Goal: Task Accomplishment & Management: Manage account settings

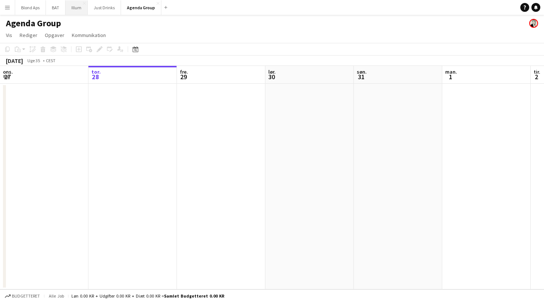
click at [74, 7] on button "Illum Luk" at bounding box center [77, 7] width 22 height 14
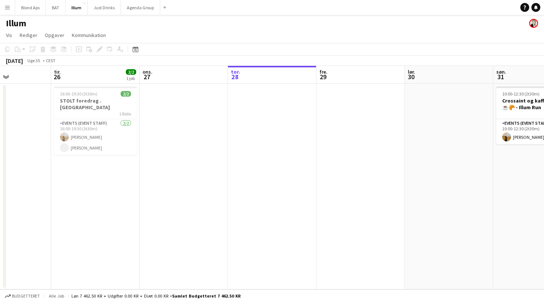
scroll to position [0, 194]
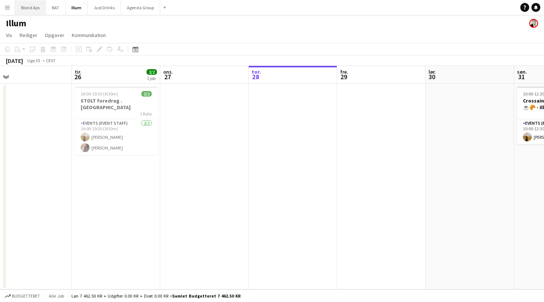
click at [36, 9] on button "Blond Aps Luk" at bounding box center [30, 7] width 31 height 14
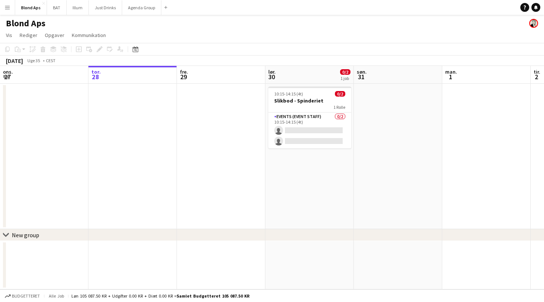
scroll to position [0, 189]
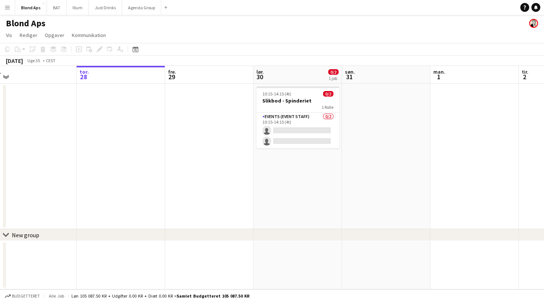
click at [7, 10] on button "Menu" at bounding box center [7, 7] width 15 height 15
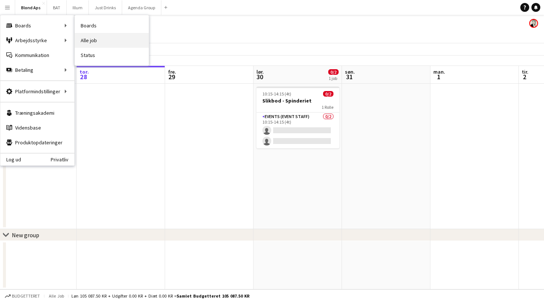
click at [91, 39] on link "Alle job" at bounding box center [112, 40] width 74 height 15
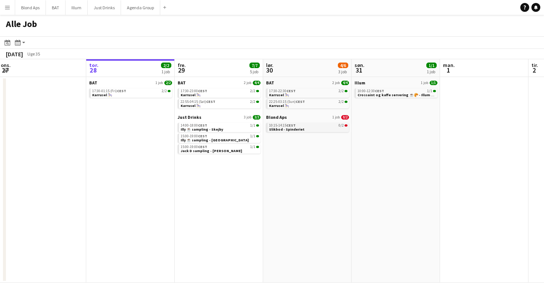
click at [307, 126] on div "10:15-14:15 CEST 0/2" at bounding box center [308, 126] width 78 height 4
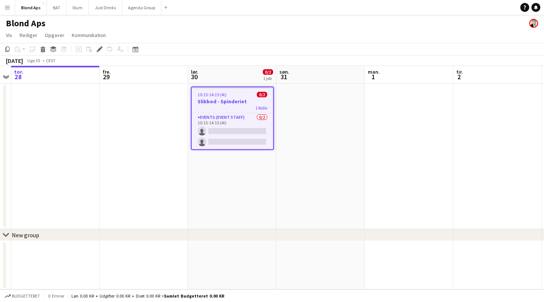
click at [221, 96] on span "10:15-14:15 (4t)" at bounding box center [212, 95] width 29 height 6
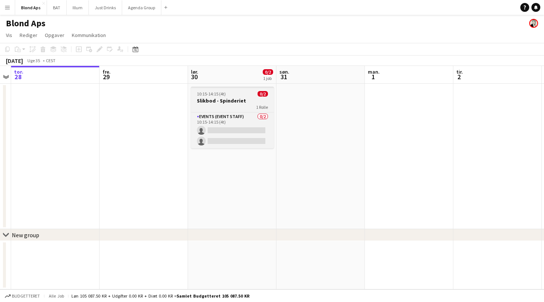
click at [221, 96] on span "10:15-14:15 (4t)" at bounding box center [211, 94] width 29 height 6
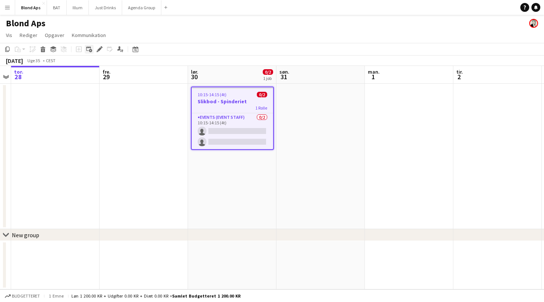
click at [90, 49] on icon "Tilføj linket opgave" at bounding box center [89, 49] width 6 height 6
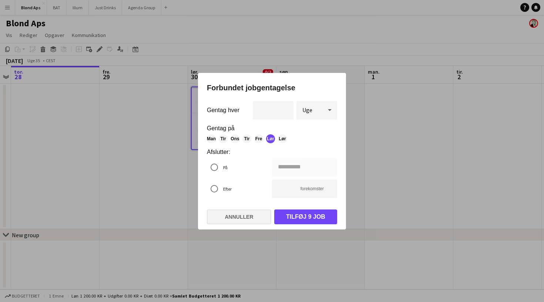
click at [242, 211] on button "Annuller" at bounding box center [239, 216] width 64 height 15
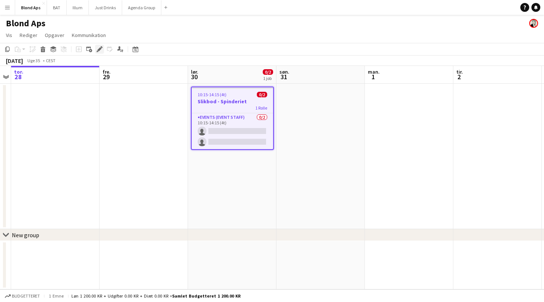
click at [99, 49] on icon at bounding box center [99, 49] width 4 height 4
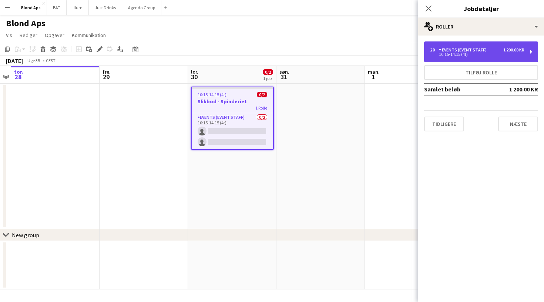
click at [453, 48] on div "Events (Event Staff)" at bounding box center [464, 49] width 51 height 5
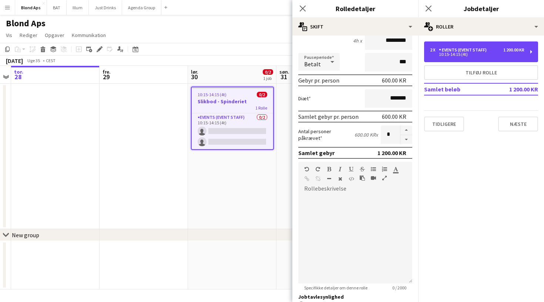
scroll to position [76, 0]
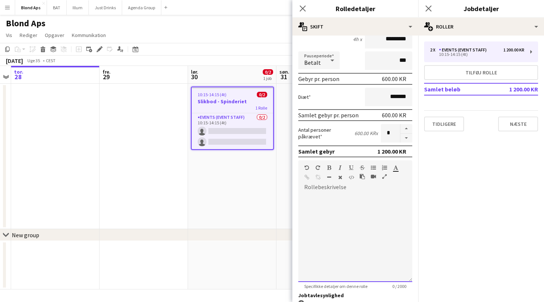
click at [325, 197] on div at bounding box center [355, 237] width 114 height 89
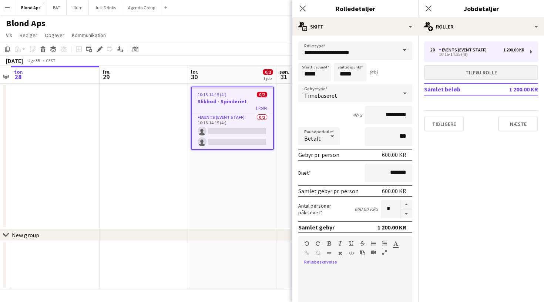
scroll to position [0, 0]
click at [517, 128] on button "Næste" at bounding box center [518, 124] width 40 height 15
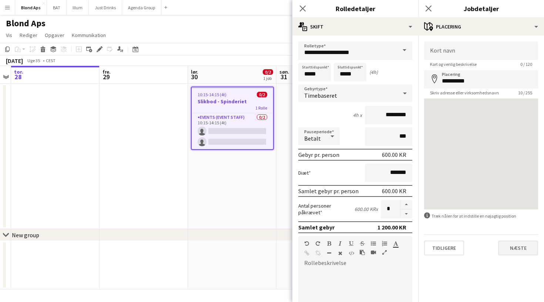
click at [515, 248] on button "Næste" at bounding box center [518, 248] width 40 height 15
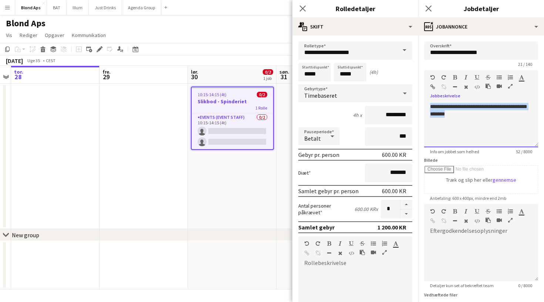
drag, startPoint x: 451, startPoint y: 117, endPoint x: 421, endPoint y: 106, distance: 31.5
click at [421, 106] on form "**********" at bounding box center [481, 200] width 126 height 319
paste div
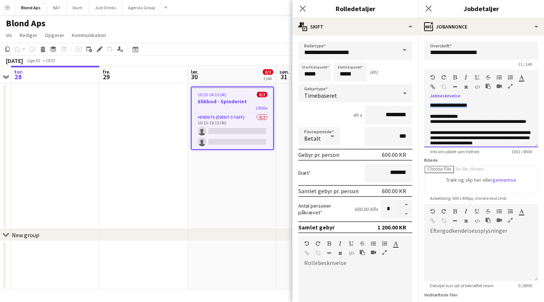
drag, startPoint x: 480, startPoint y: 105, endPoint x: 420, endPoint y: 106, distance: 59.2
click at [420, 106] on form "**********" at bounding box center [481, 200] width 126 height 319
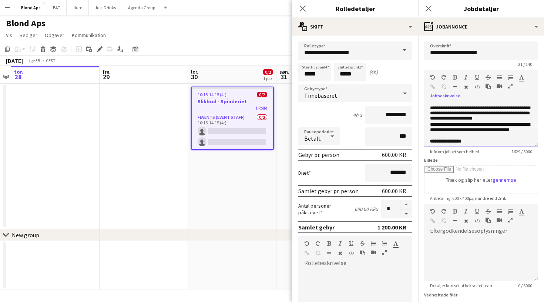
scroll to position [22, 0]
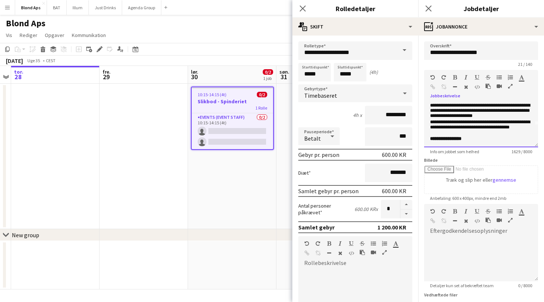
click at [437, 118] on p "**********" at bounding box center [481, 111] width 102 height 17
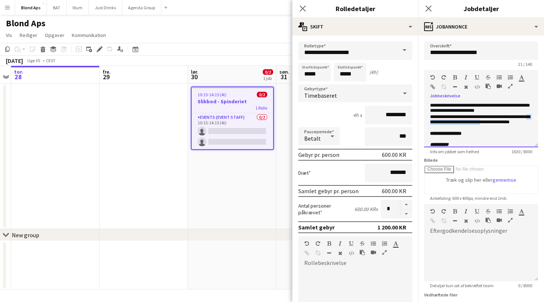
drag, startPoint x: 497, startPoint y: 124, endPoint x: 436, endPoint y: 124, distance: 61.4
click at [436, 124] on p "**********" at bounding box center [481, 119] width 102 height 11
drag, startPoint x: 519, startPoint y: 132, endPoint x: 480, endPoint y: 131, distance: 39.2
click at [480, 131] on div "**********" at bounding box center [481, 125] width 114 height 44
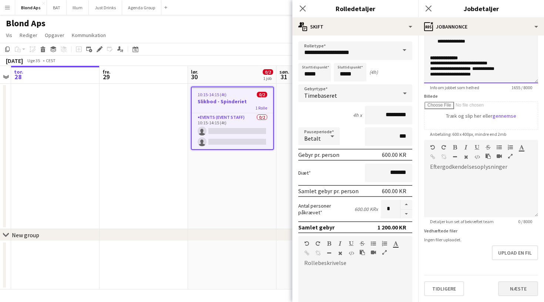
scroll to position [64, 0]
click at [524, 288] on button "Næste" at bounding box center [518, 288] width 40 height 15
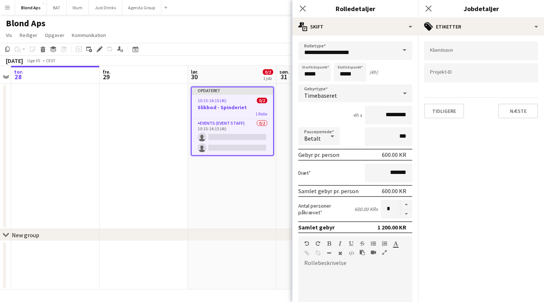
scroll to position [0, 0]
click at [428, 8] on icon at bounding box center [428, 8] width 7 height 7
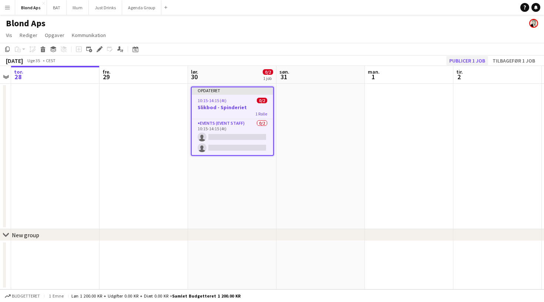
click at [473, 62] on button "Publicer 1 job" at bounding box center [467, 61] width 42 height 10
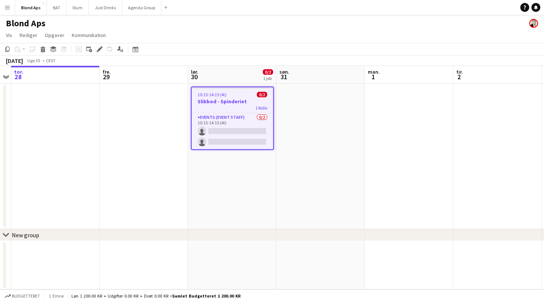
click at [7, 9] on app-icon "Menu" at bounding box center [7, 7] width 6 height 6
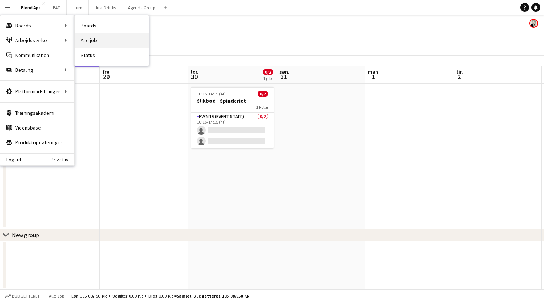
click at [91, 38] on link "Alle job" at bounding box center [112, 40] width 74 height 15
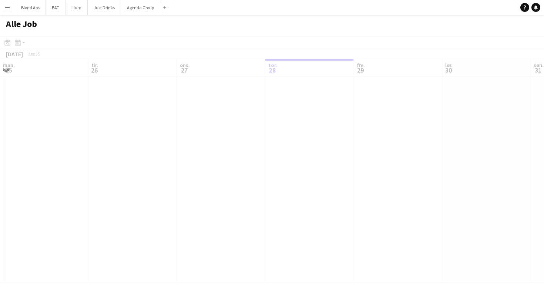
scroll to position [0, 177]
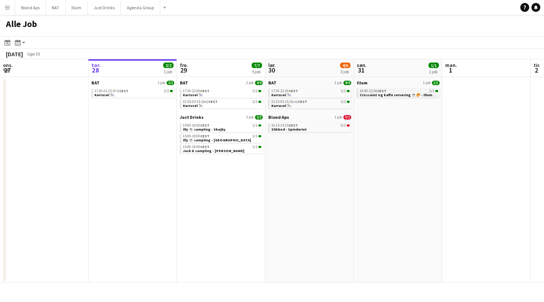
click at [403, 92] on div "10:00-12:30 CEST 1/1" at bounding box center [399, 91] width 78 height 4
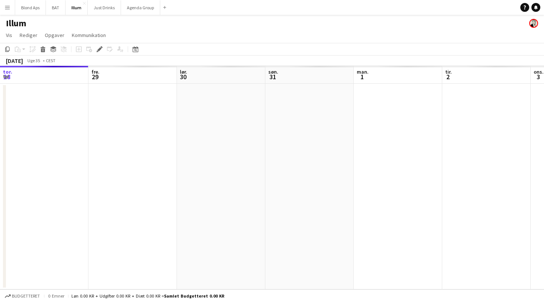
scroll to position [0, 254]
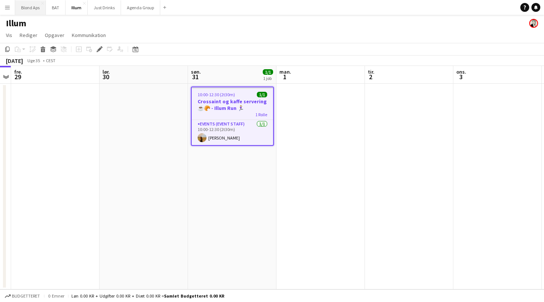
click at [41, 10] on button "Blond Aps Luk" at bounding box center [30, 7] width 31 height 14
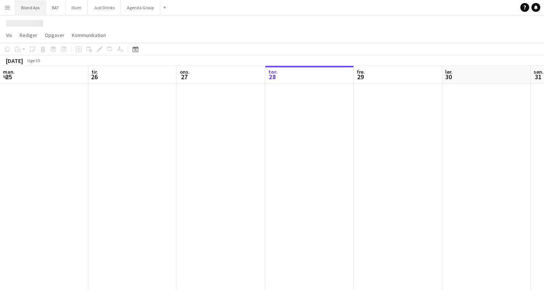
scroll to position [0, 177]
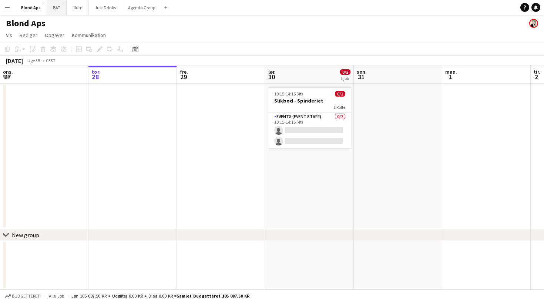
click at [57, 6] on button "BAT Luk" at bounding box center [57, 7] width 20 height 14
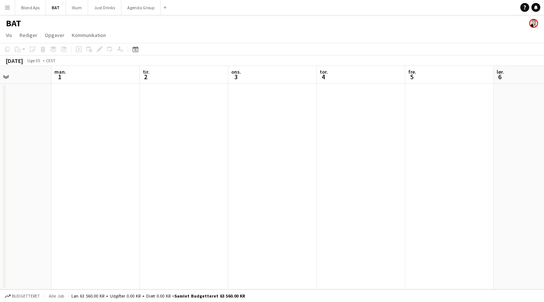
scroll to position [0, 186]
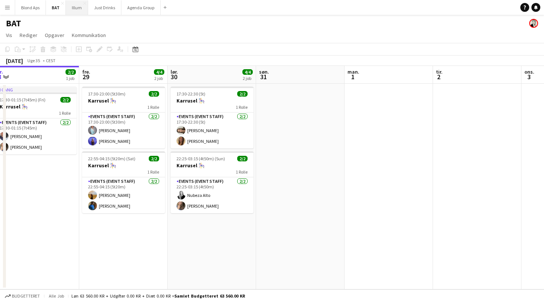
click at [75, 11] on button "Illum Luk" at bounding box center [77, 7] width 22 height 14
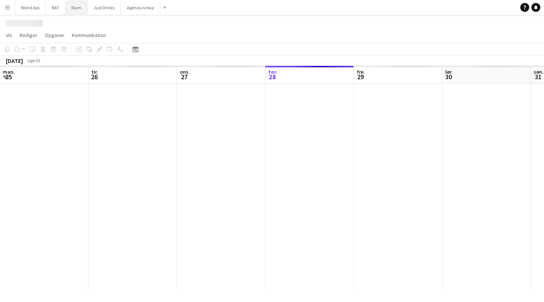
scroll to position [0, 177]
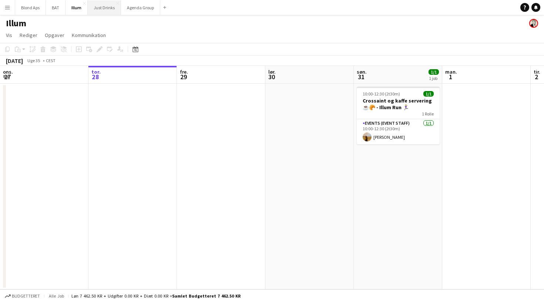
click at [98, 7] on button "Just Drinks Luk" at bounding box center [104, 7] width 33 height 14
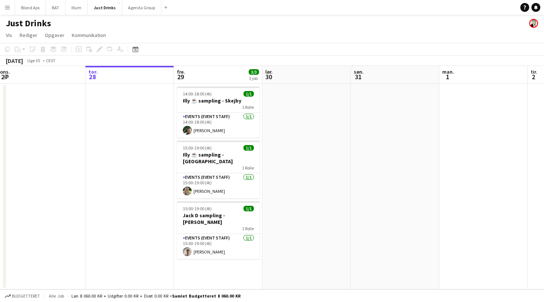
scroll to position [0, 181]
click at [40, 9] on button "Blond Aps Luk" at bounding box center [30, 7] width 31 height 14
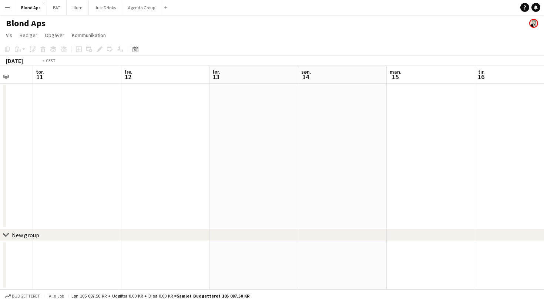
scroll to position [0, 202]
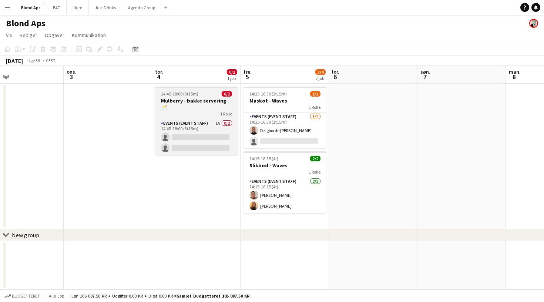
click at [205, 100] on h3 "Mulberry - bakke servering 🥂" at bounding box center [196, 103] width 83 height 13
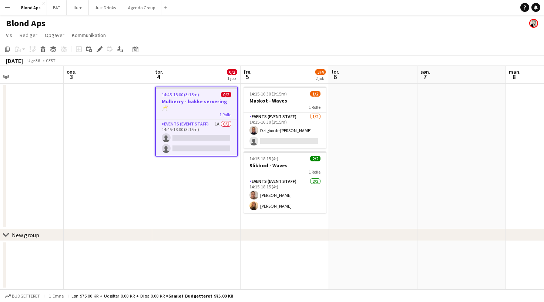
click at [205, 100] on h3 "Mulberry - bakke servering 🥂" at bounding box center [196, 104] width 81 height 13
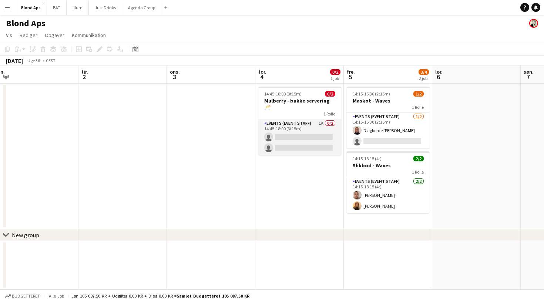
scroll to position [0, 188]
